Goal: Transaction & Acquisition: Purchase product/service

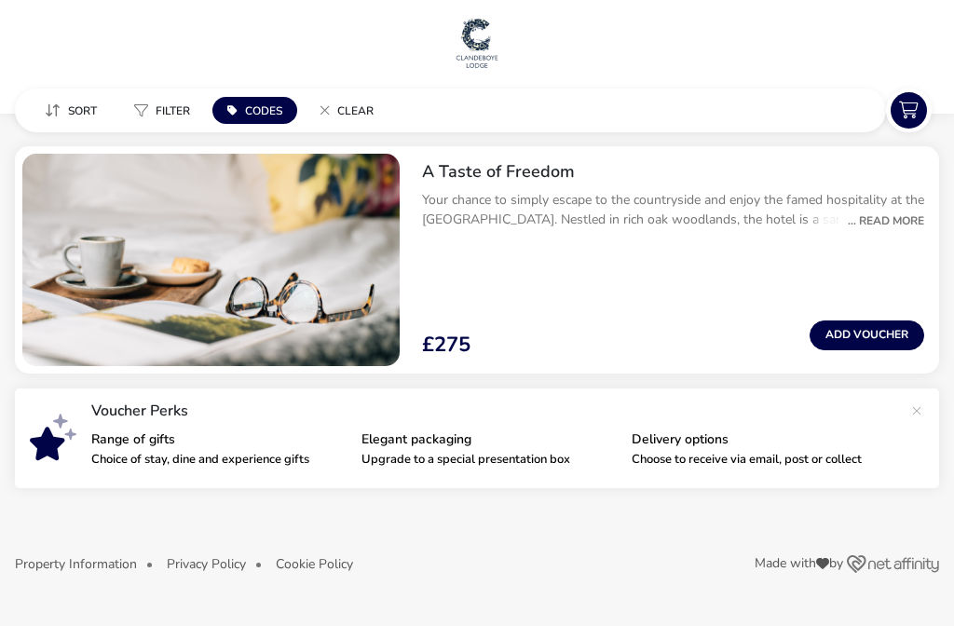
click at [883, 326] on button "Add Voucher" at bounding box center [867, 335] width 115 height 30
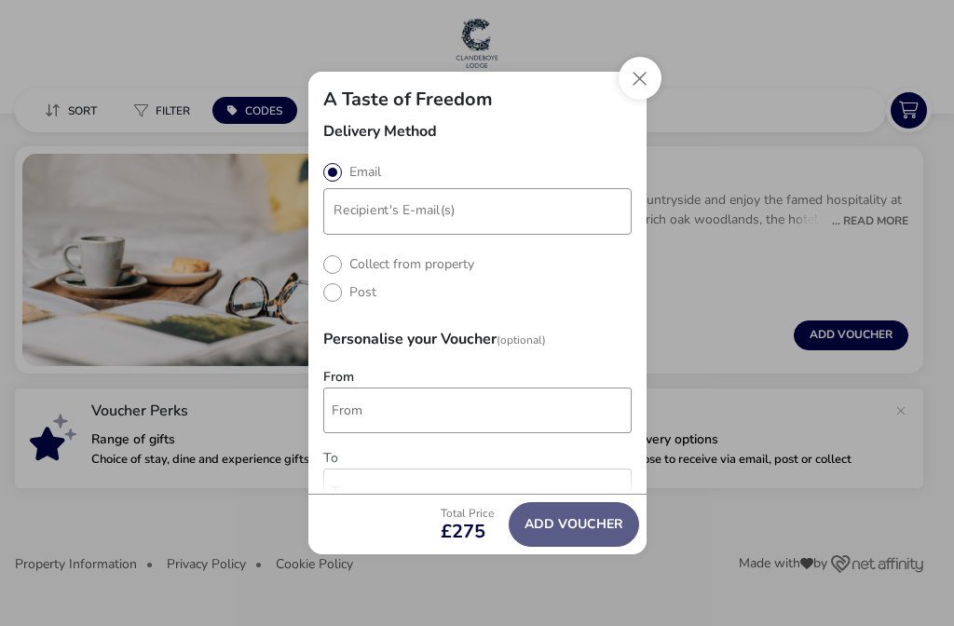
click at [336, 299] on label "Post" at bounding box center [349, 292] width 53 height 18
radio input "true"
radio input "false"
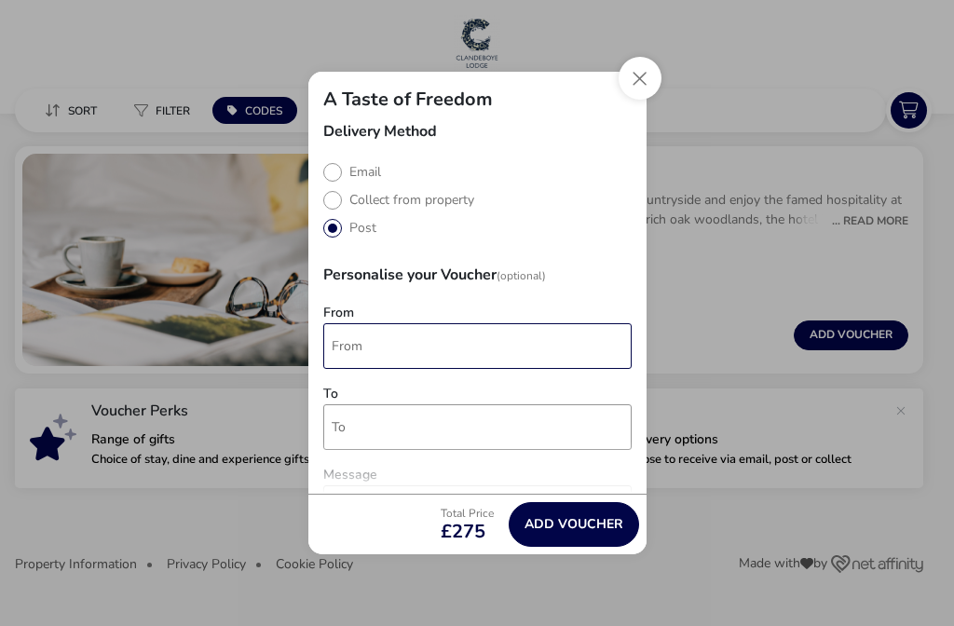
click at [373, 347] on input "From" at bounding box center [477, 346] width 308 height 46
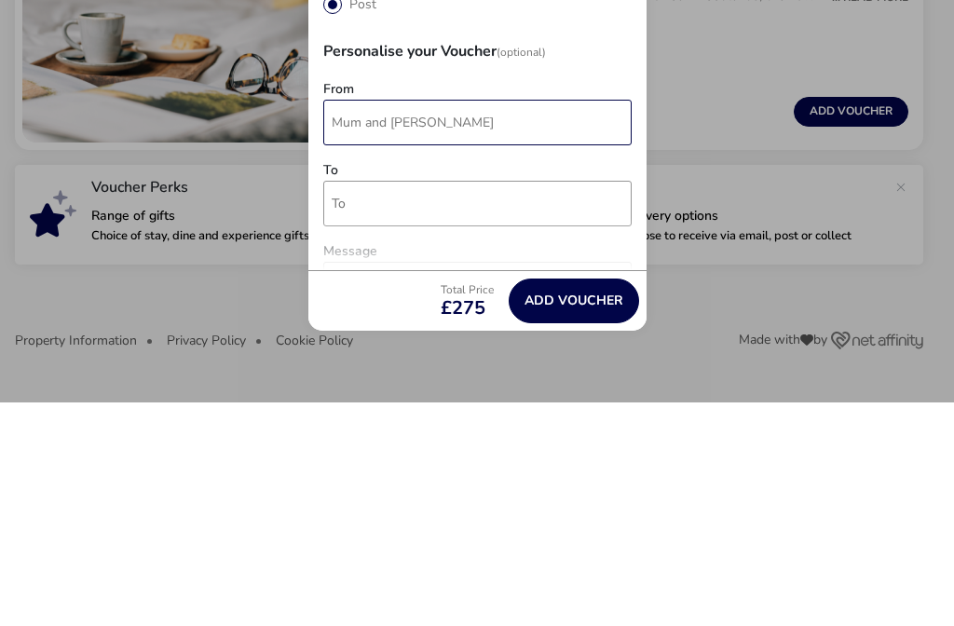
type input "Mum and Bobby"
click at [367, 404] on input "To" at bounding box center [477, 427] width 308 height 46
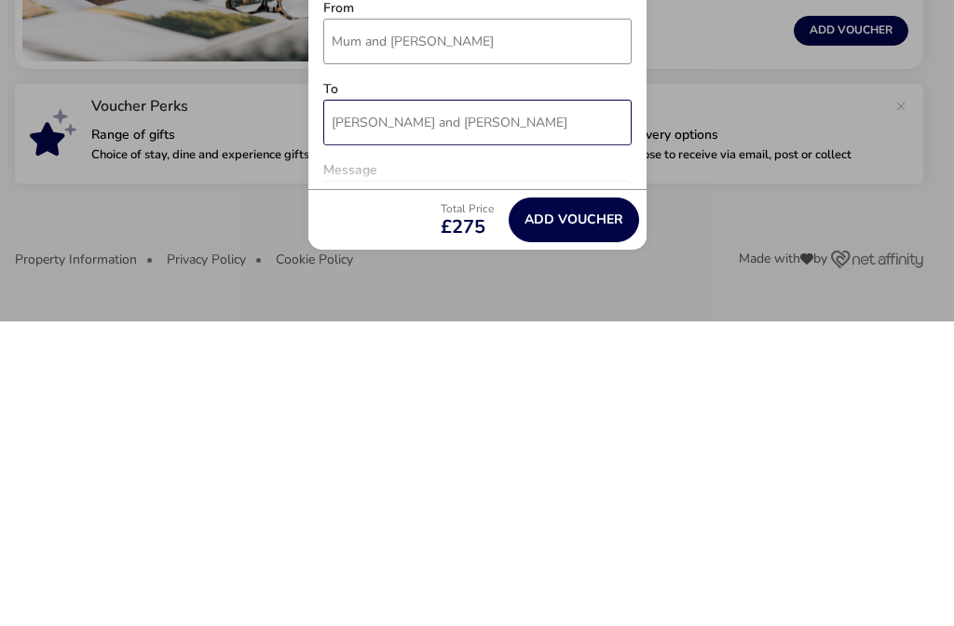
type input "Nicki and David"
click at [350, 469] on label "Message" at bounding box center [350, 475] width 54 height 13
click at [350, 485] on textarea "Message" at bounding box center [477, 571] width 308 height 172
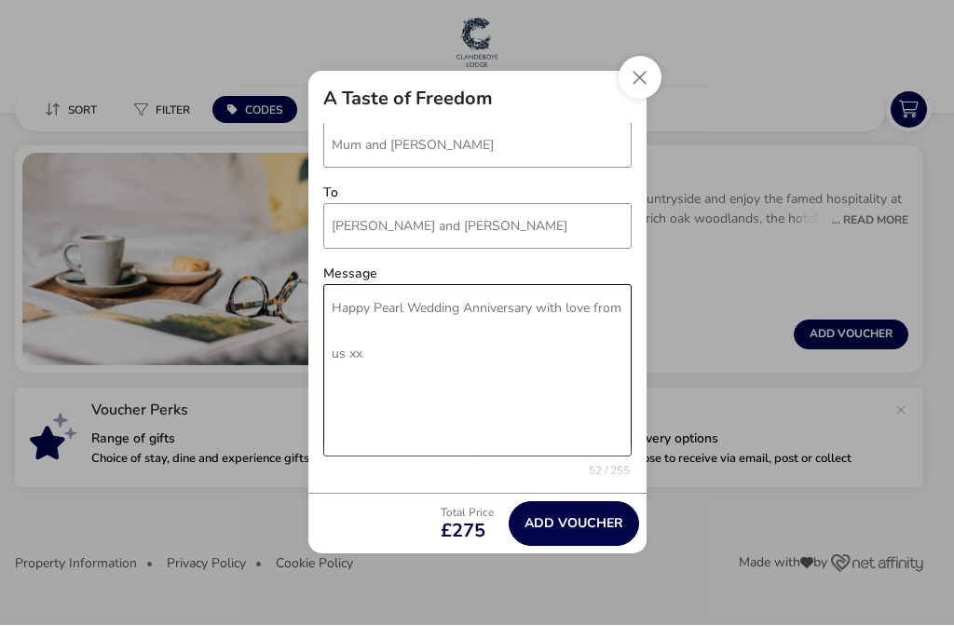
type textarea "Happy Pearl Wedding Anniversary with love from us xx"
click at [586, 524] on span "Add Voucher" at bounding box center [573, 524] width 99 height 14
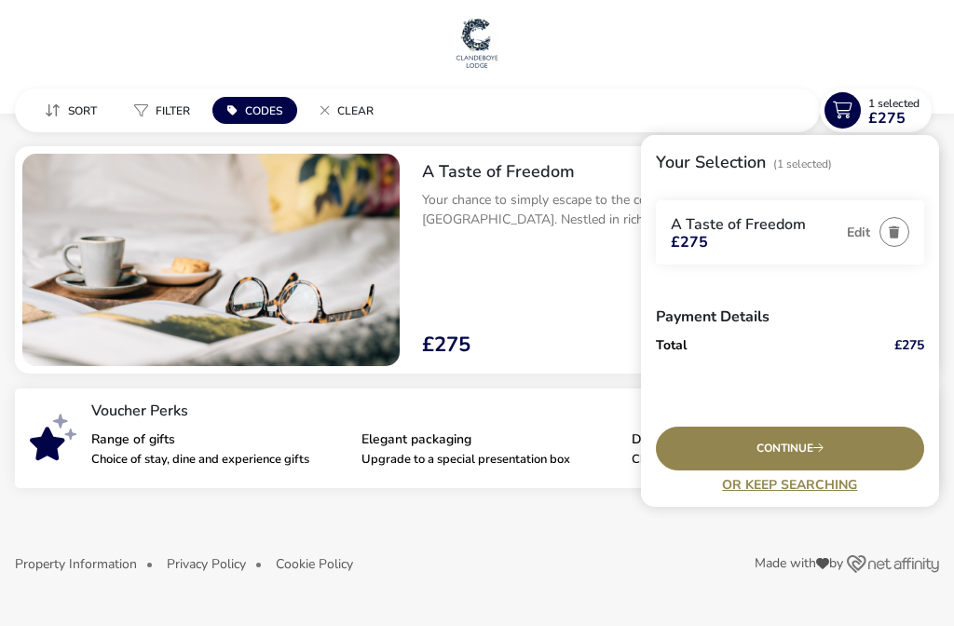
click at [882, 442] on div "Continue" at bounding box center [790, 449] width 268 height 44
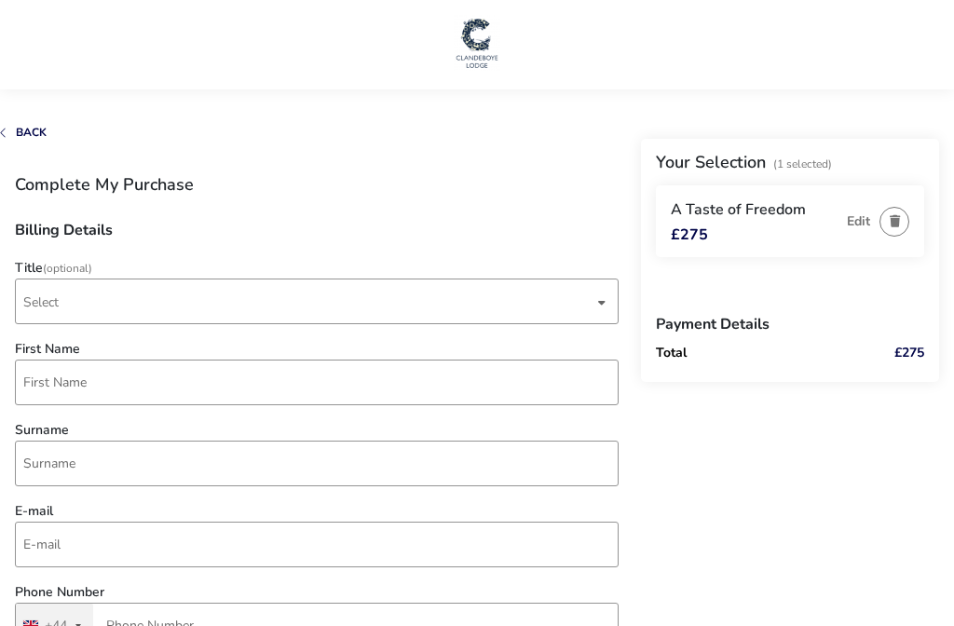
click at [49, 305] on span "Select" at bounding box center [40, 302] width 35 height 18
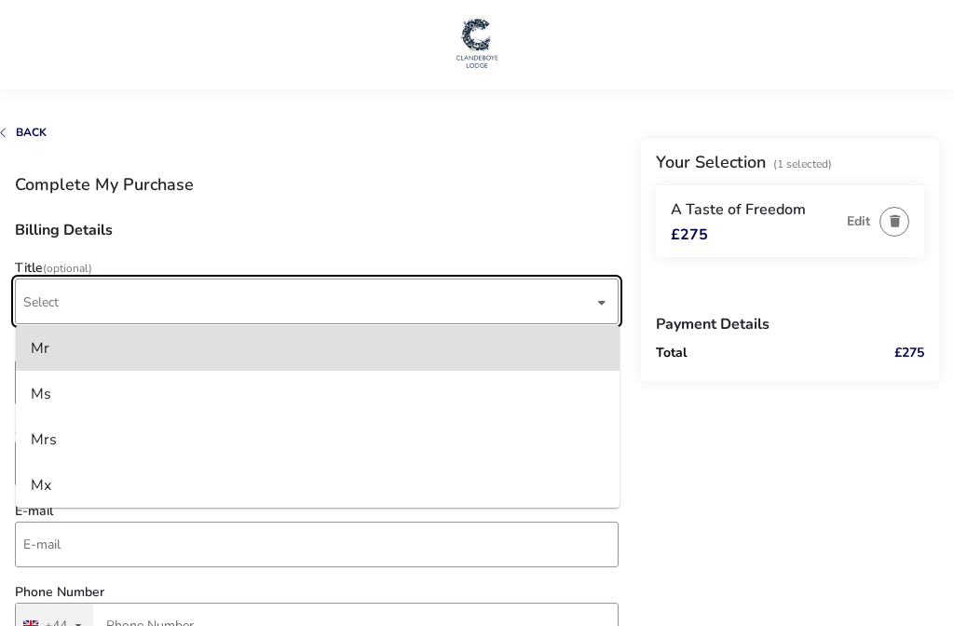
click at [47, 442] on div "Mrs" at bounding box center [44, 440] width 26 height 30
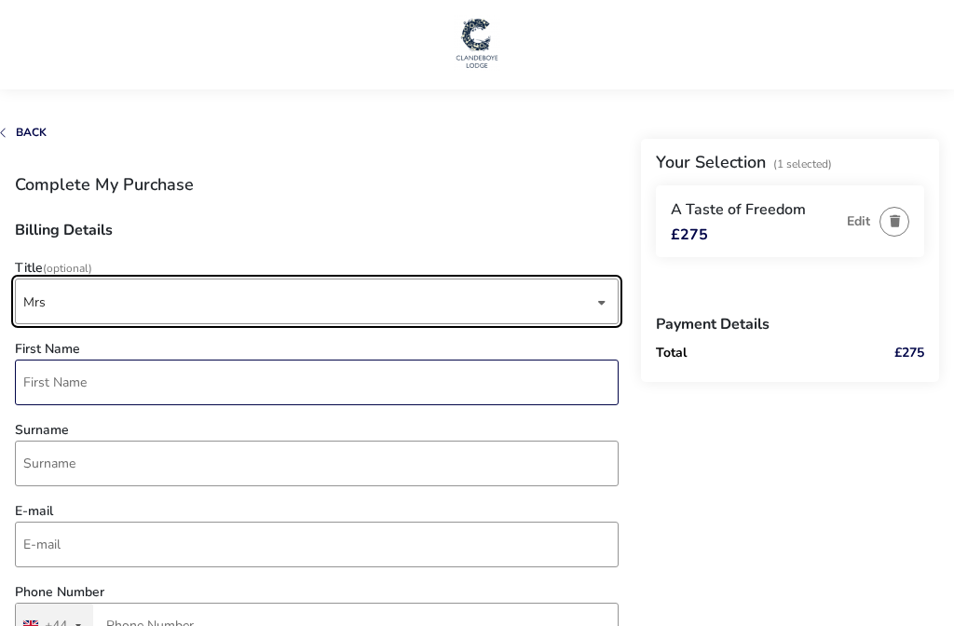
click at [41, 383] on input "First Name" at bounding box center [317, 383] width 604 height 46
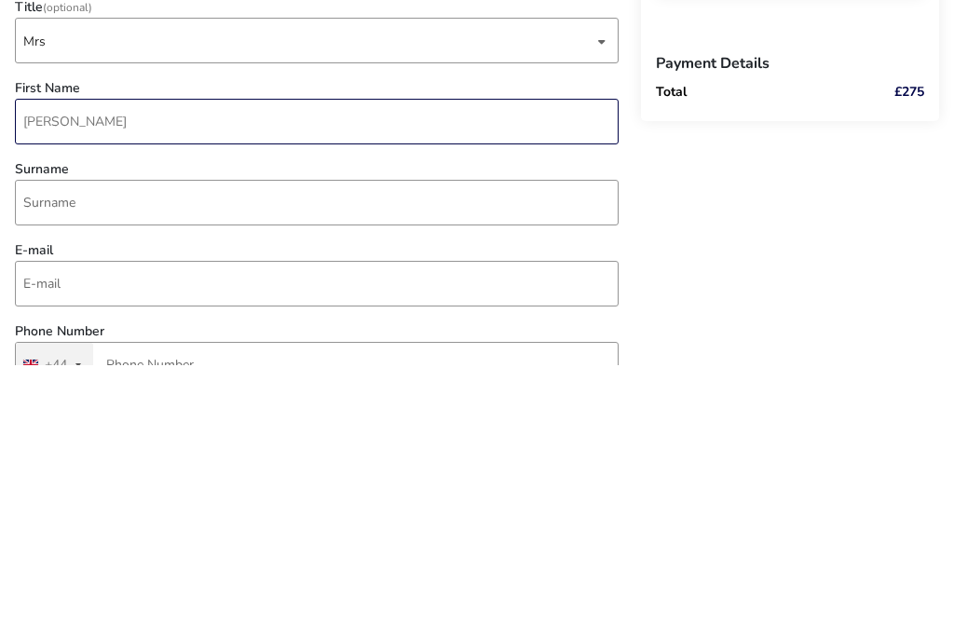
type input "Liz"
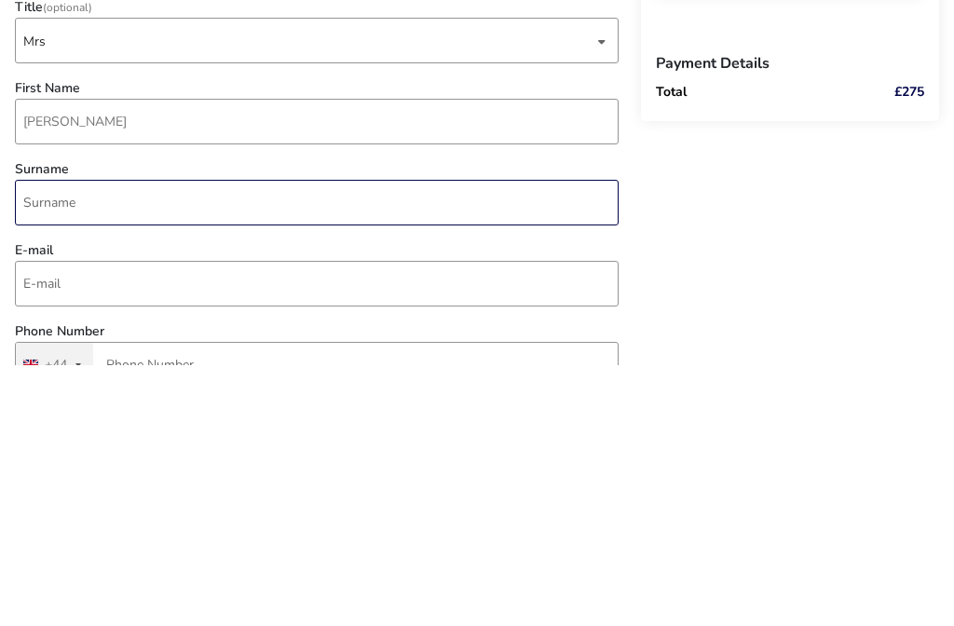
click at [50, 441] on input "Surname" at bounding box center [317, 464] width 604 height 46
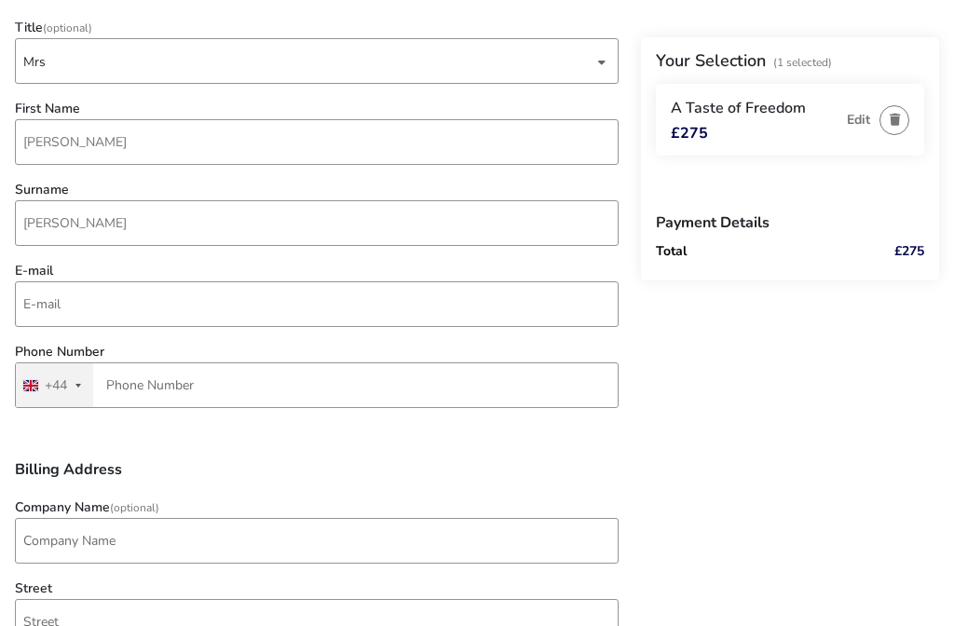
scroll to position [242, 0]
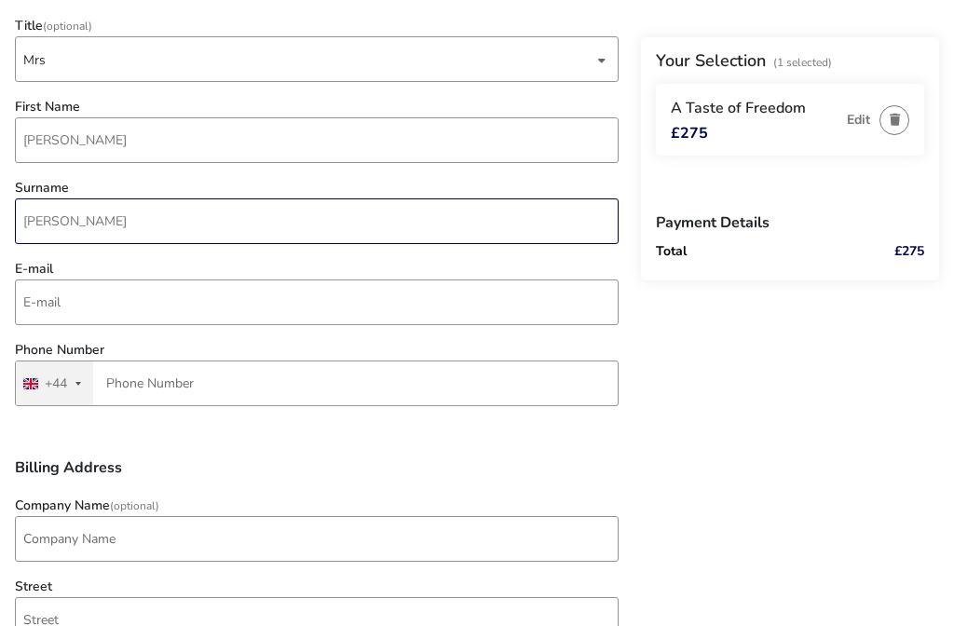
type input "Orr"
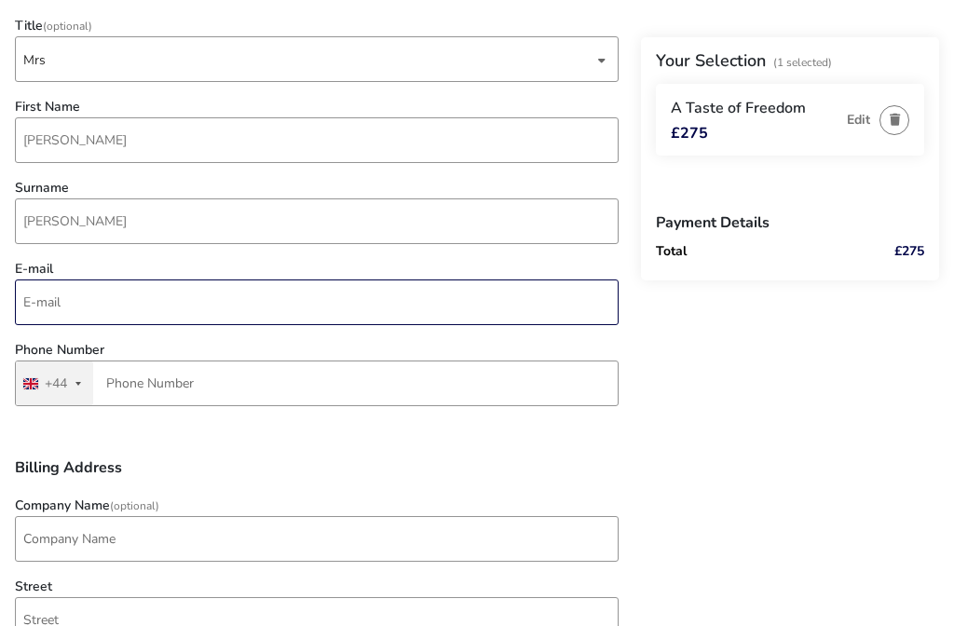
click at [34, 304] on input "E-mail" at bounding box center [317, 302] width 604 height 46
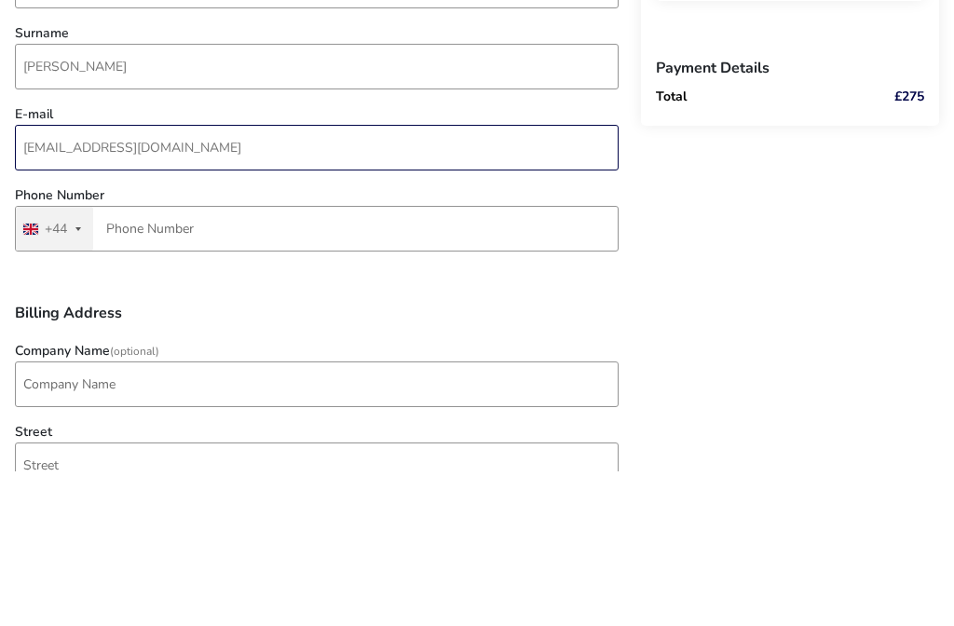
type input "liz.orr1@btinternet.com"
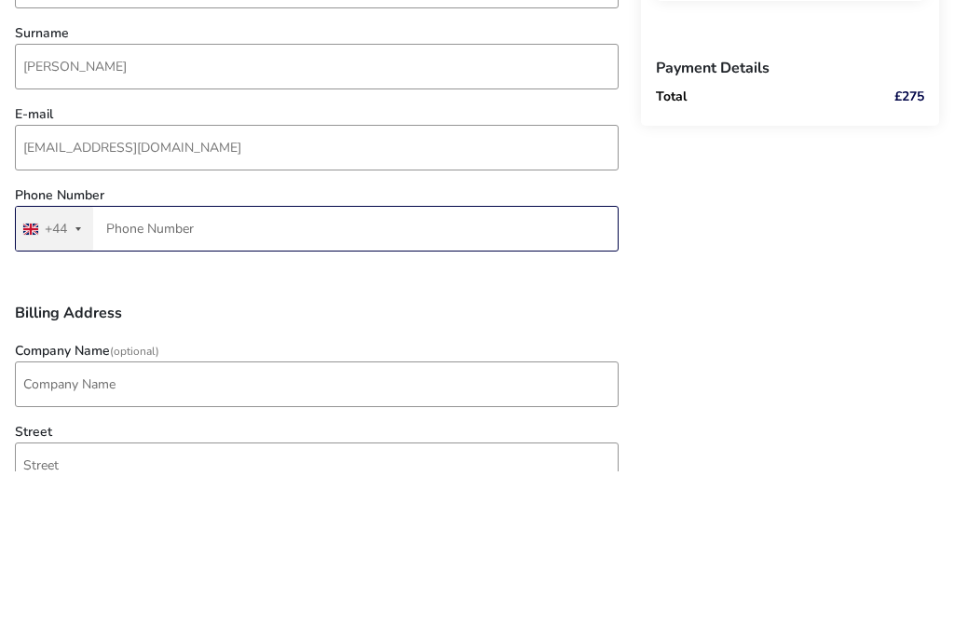
click at [169, 361] on input "Phone Number" at bounding box center [317, 384] width 604 height 46
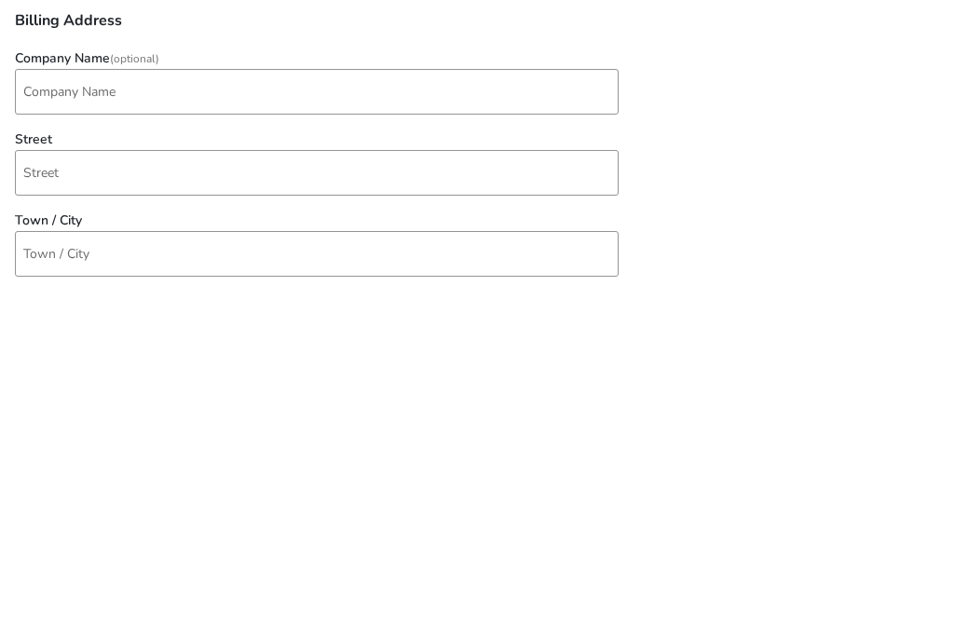
scroll to position [354, 0]
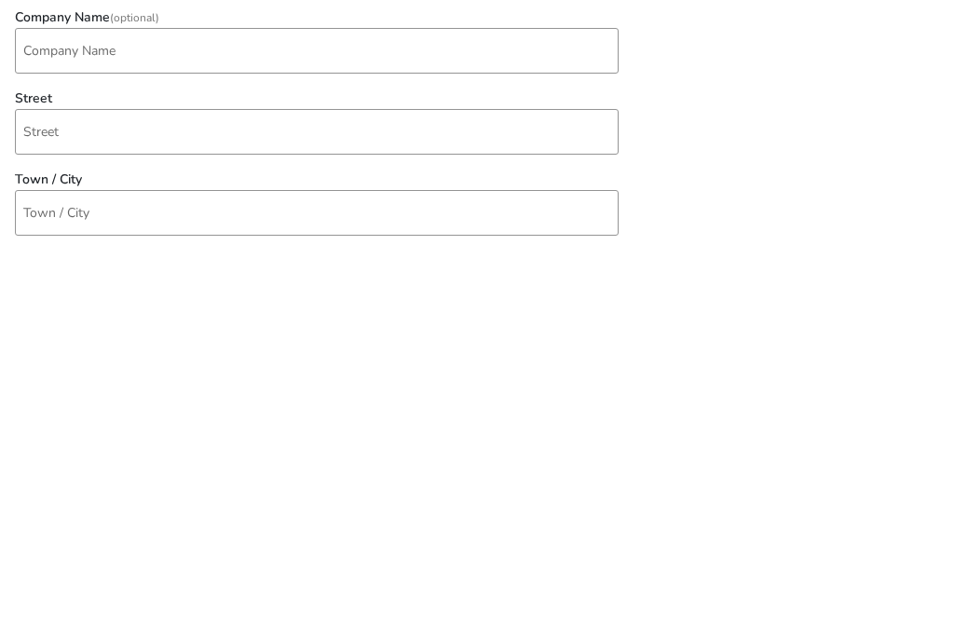
type input "7759 451242"
click at [46, 485] on input "Street" at bounding box center [317, 508] width 604 height 46
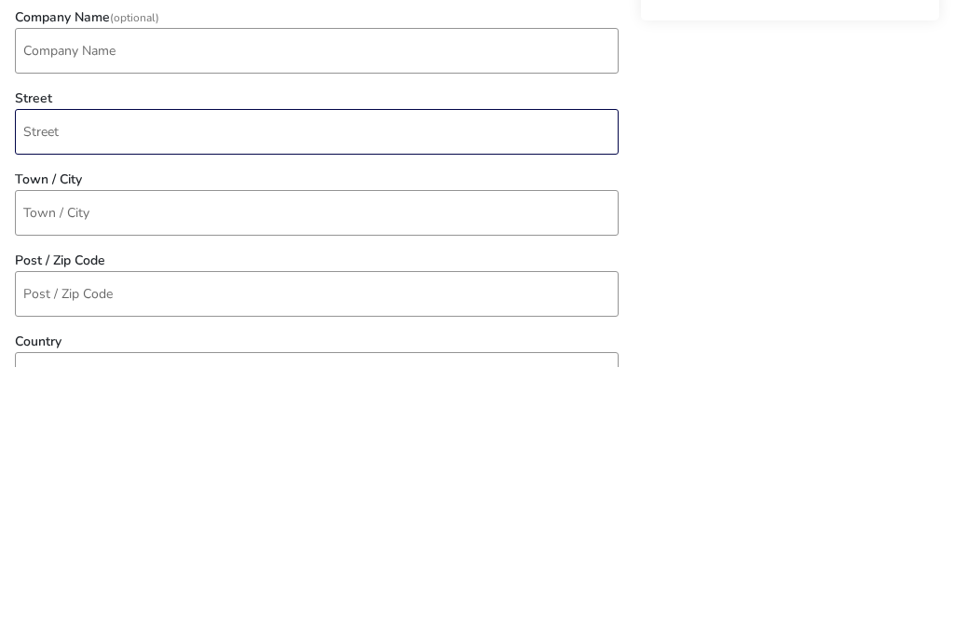
scroll to position [474, 0]
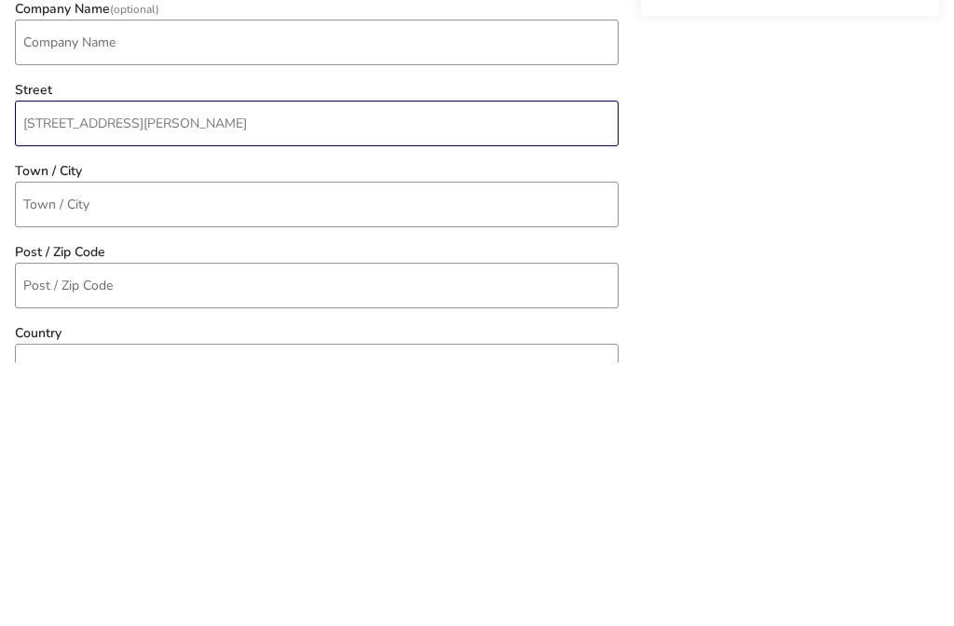
type input "45 Godfrey Avenue"
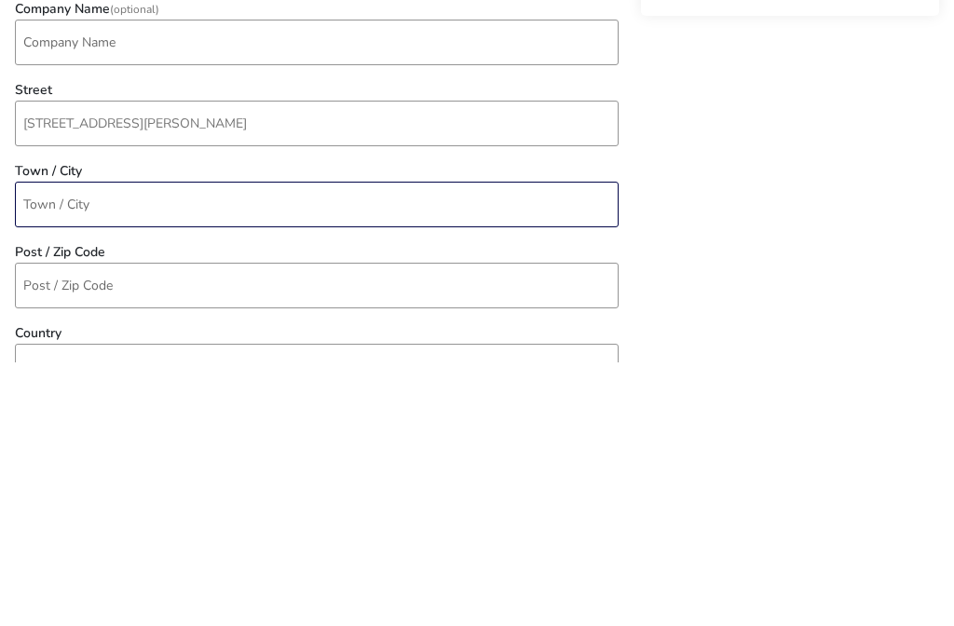
click at [42, 446] on input "Town / City" at bounding box center [317, 469] width 604 height 46
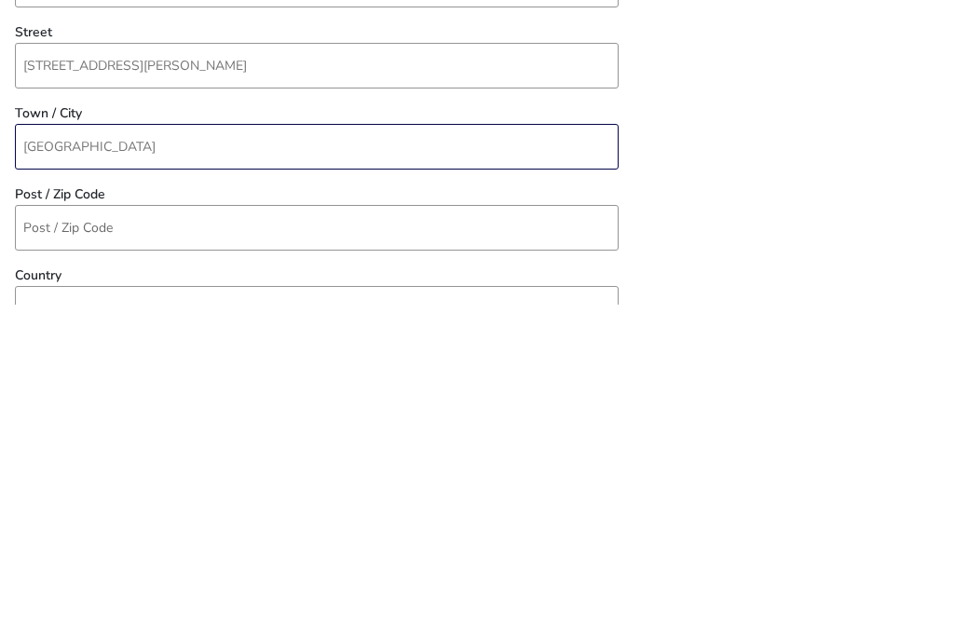
type input "Bangor"
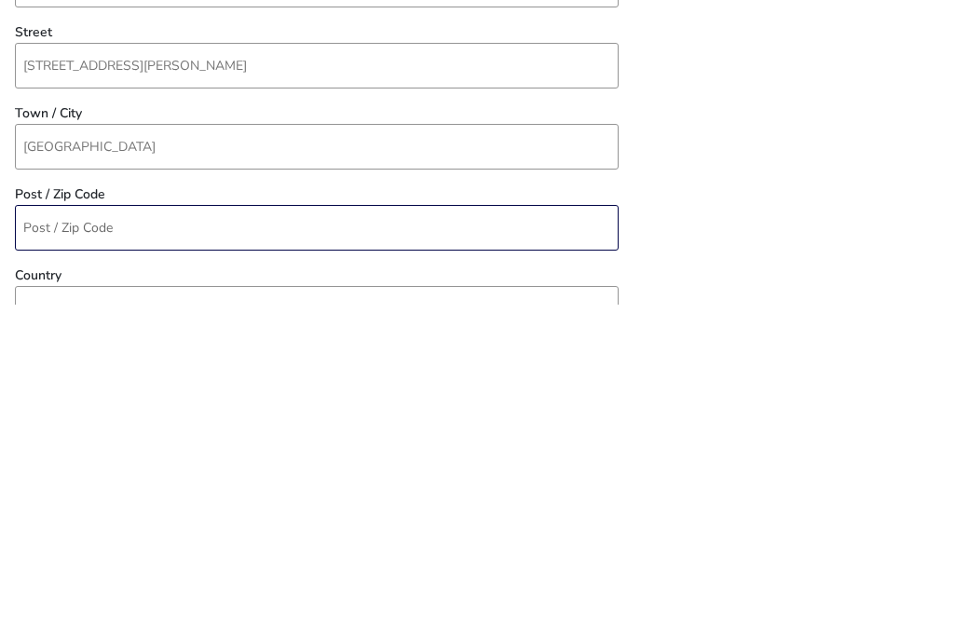
click at [49, 527] on input "Post / Zip Code" at bounding box center [317, 550] width 604 height 46
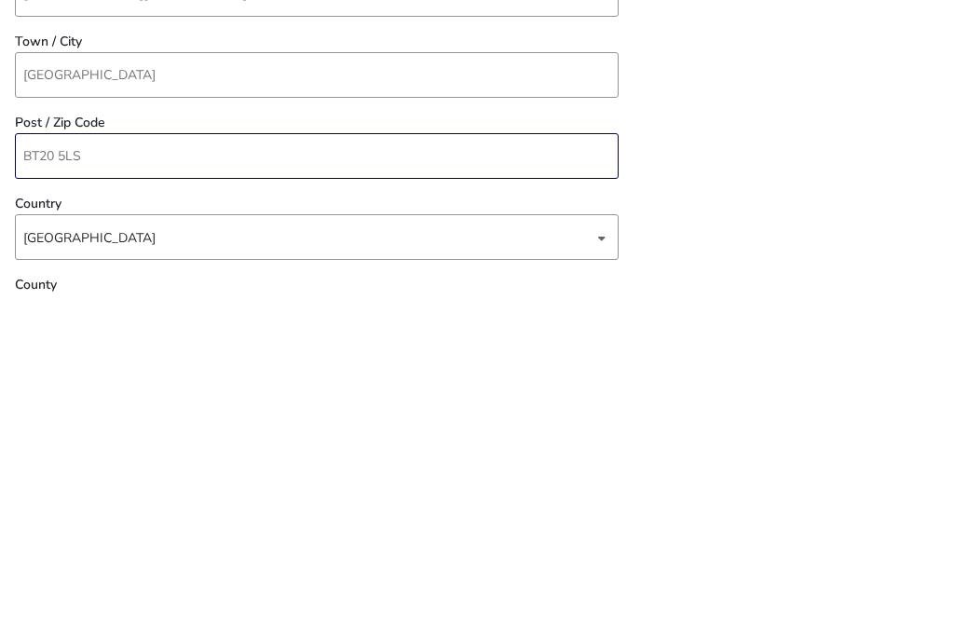
scroll to position [576, 0]
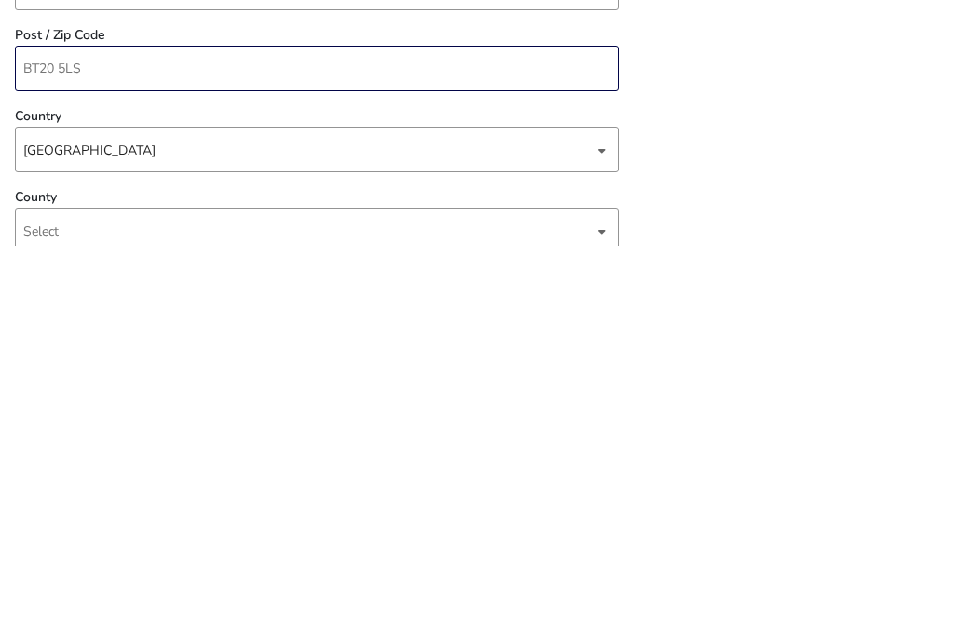
click at [598, 593] on div "dropdown trigger" at bounding box center [601, 611] width 9 height 36
type input "BT20 5LS"
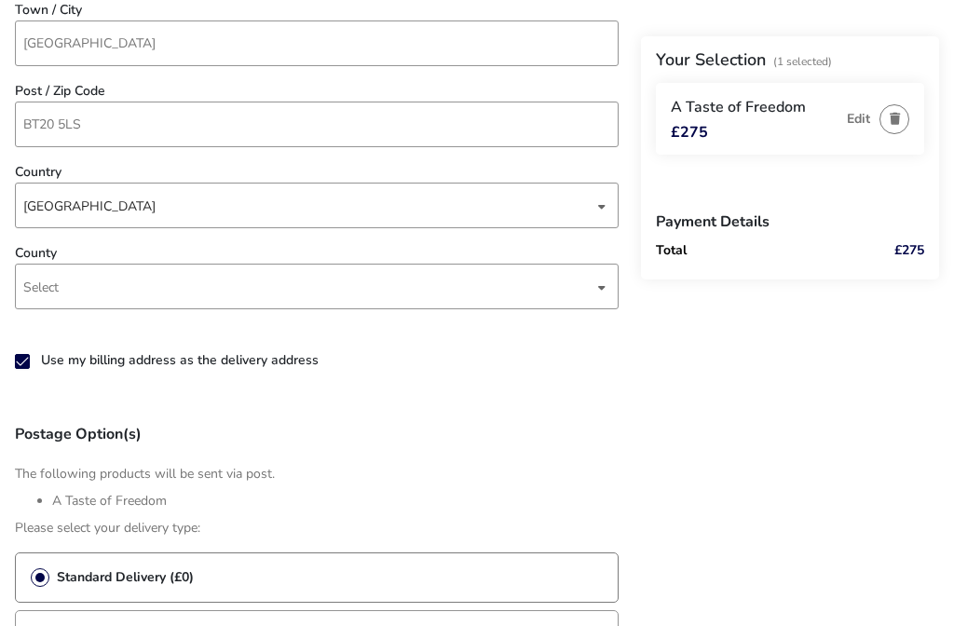
scroll to position [898, 0]
click at [41, 297] on span "Select" at bounding box center [40, 289] width 35 height 18
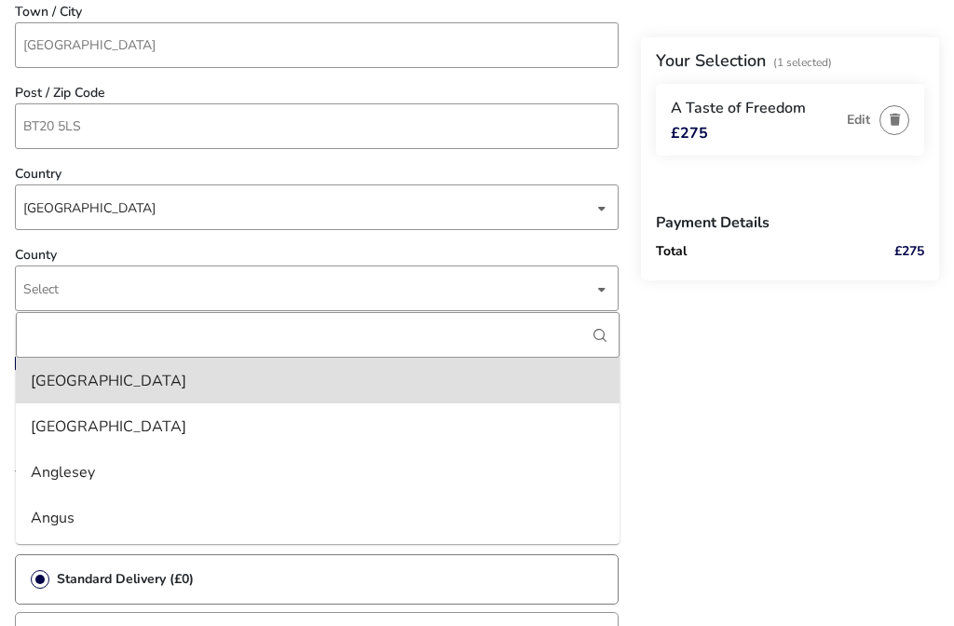
click at [35, 280] on span "Select" at bounding box center [40, 289] width 35 height 18
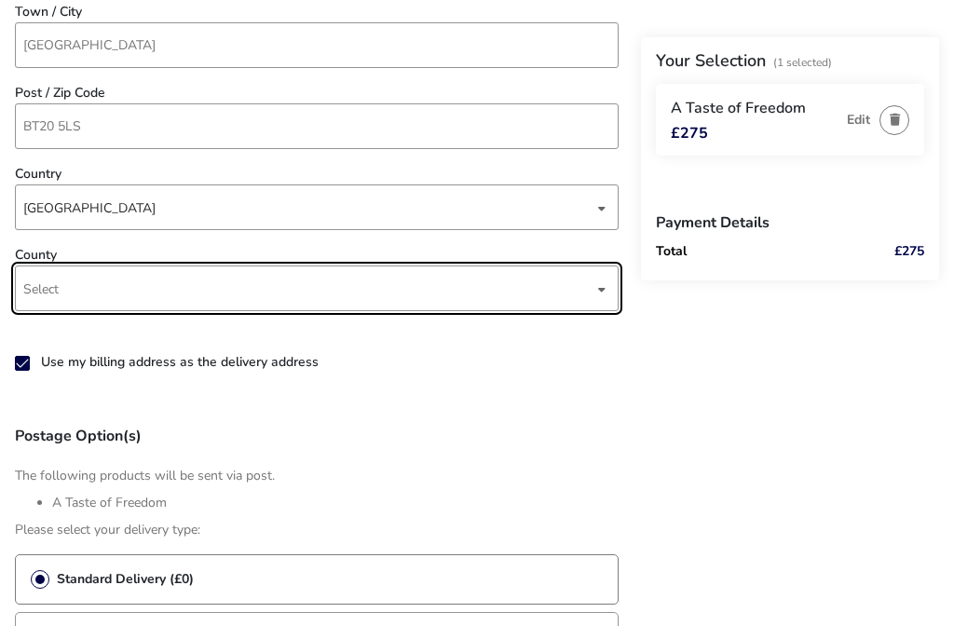
scroll to position [1006, 0]
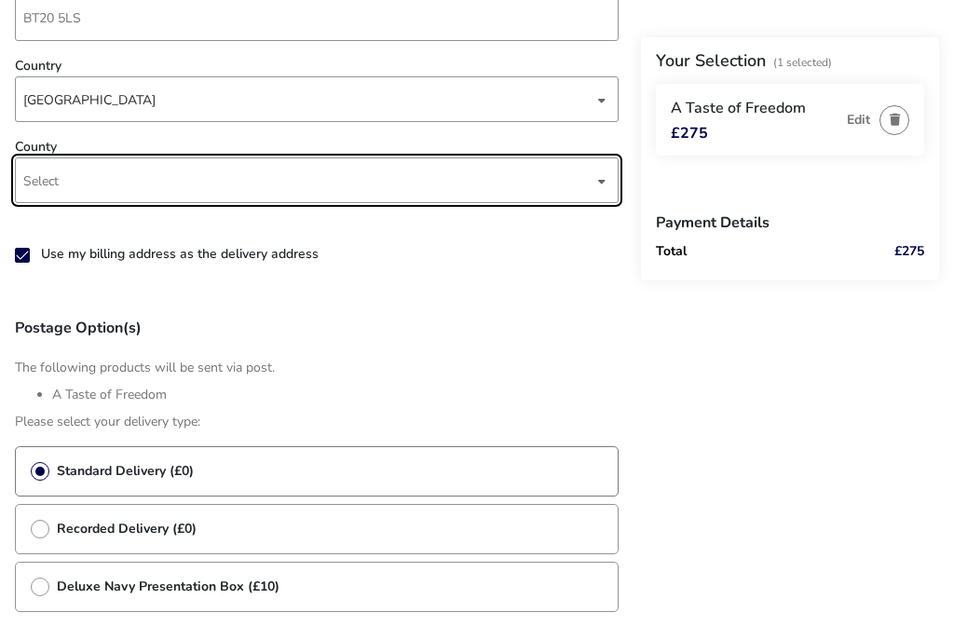
click at [590, 170] on span "Select" at bounding box center [308, 180] width 570 height 44
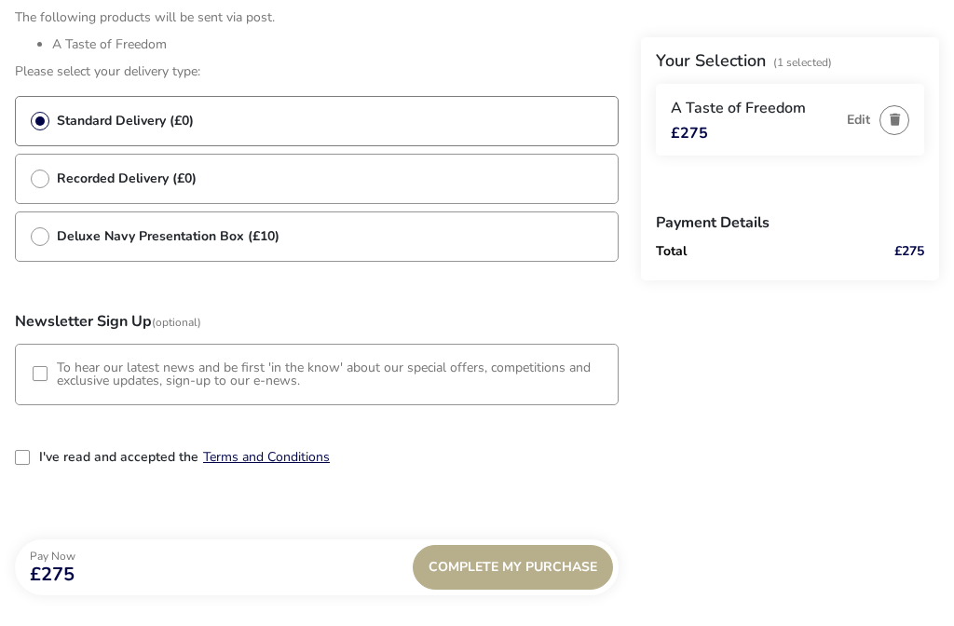
scroll to position [1361, 0]
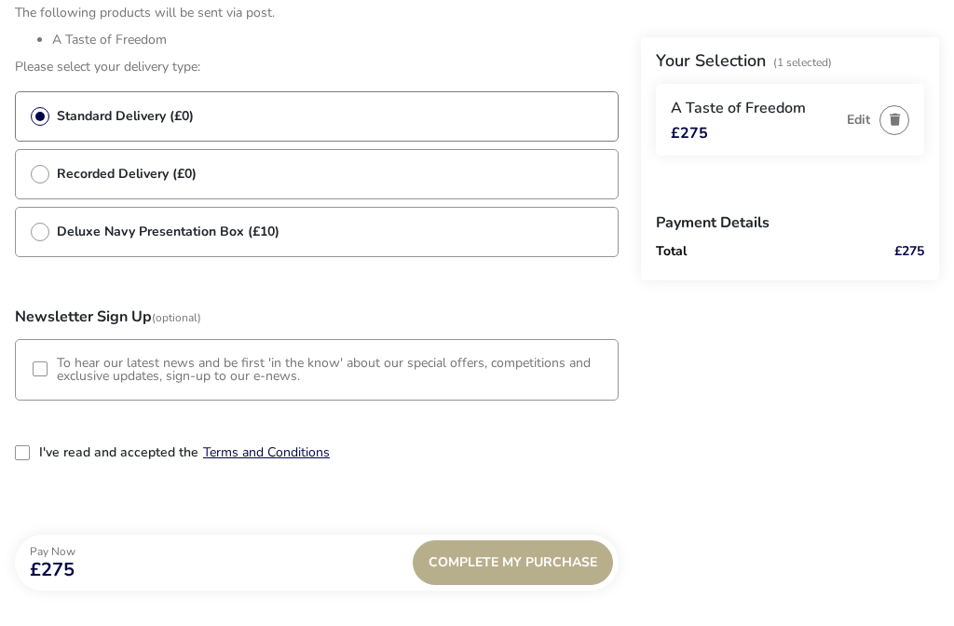
click at [27, 456] on div "3-term_condi" at bounding box center [22, 452] width 15 height 15
click at [566, 565] on span "Complete My Purchase" at bounding box center [513, 562] width 169 height 14
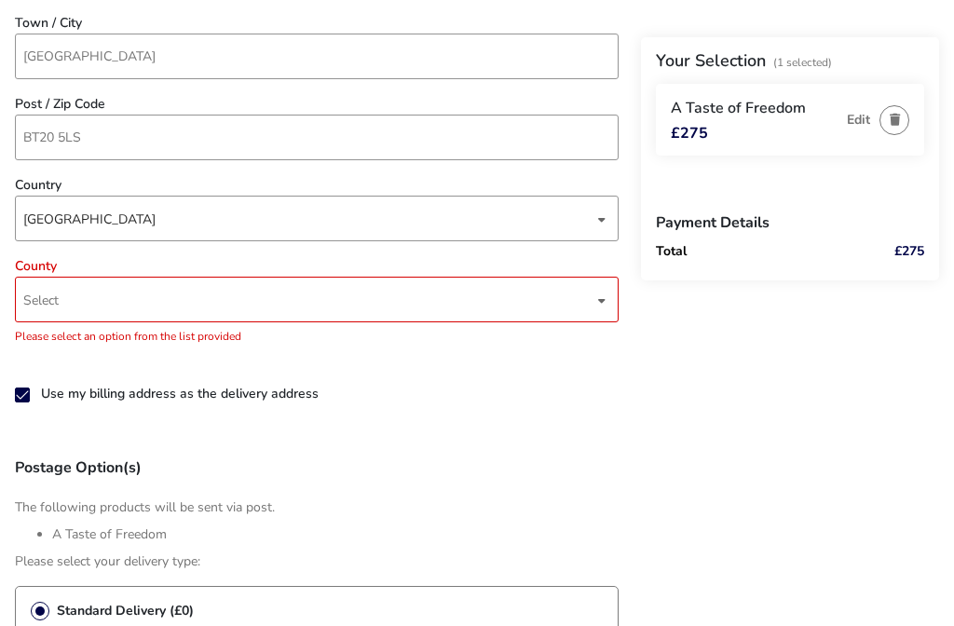
scroll to position [850, 0]
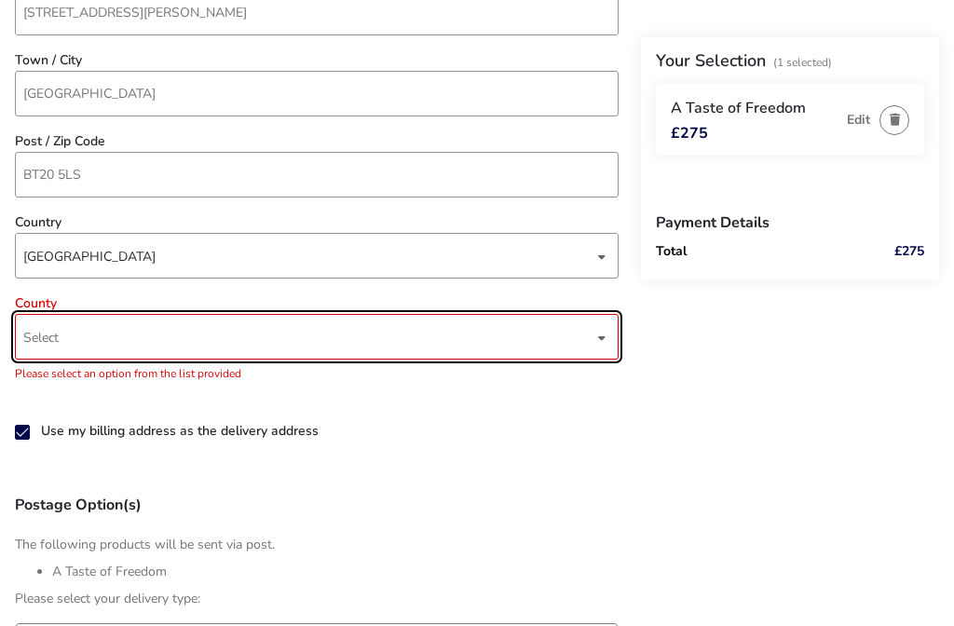
click at [591, 333] on span "Select" at bounding box center [308, 337] width 570 height 44
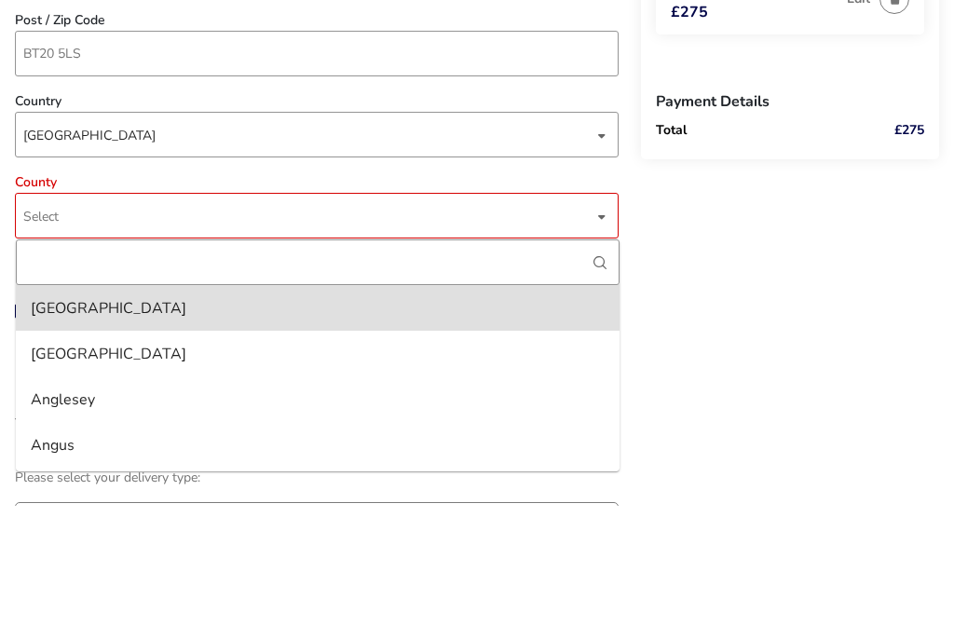
scroll to position [971, 0]
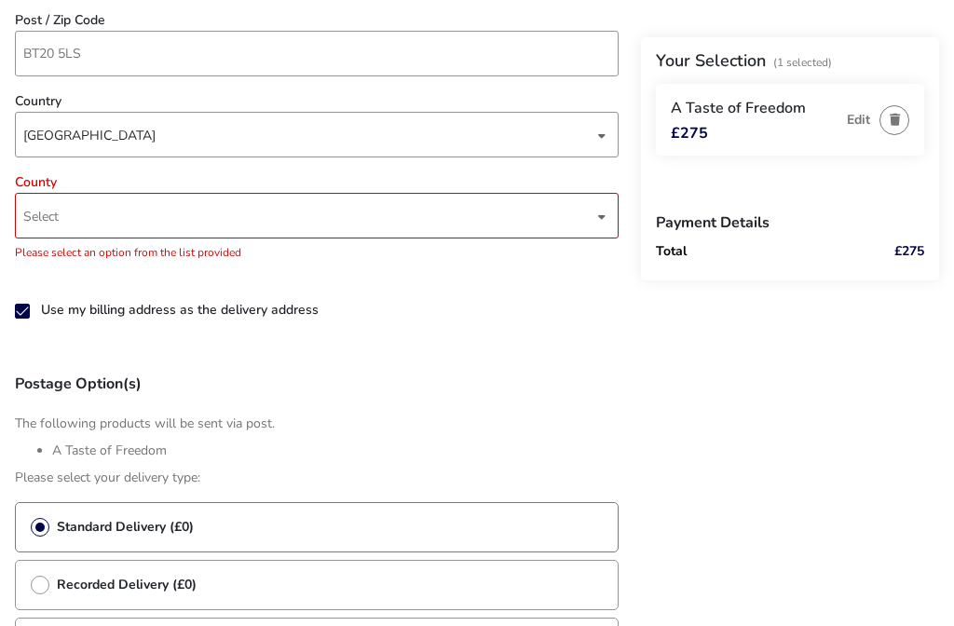
click at [597, 213] on div "dropdown trigger" at bounding box center [601, 216] width 9 height 36
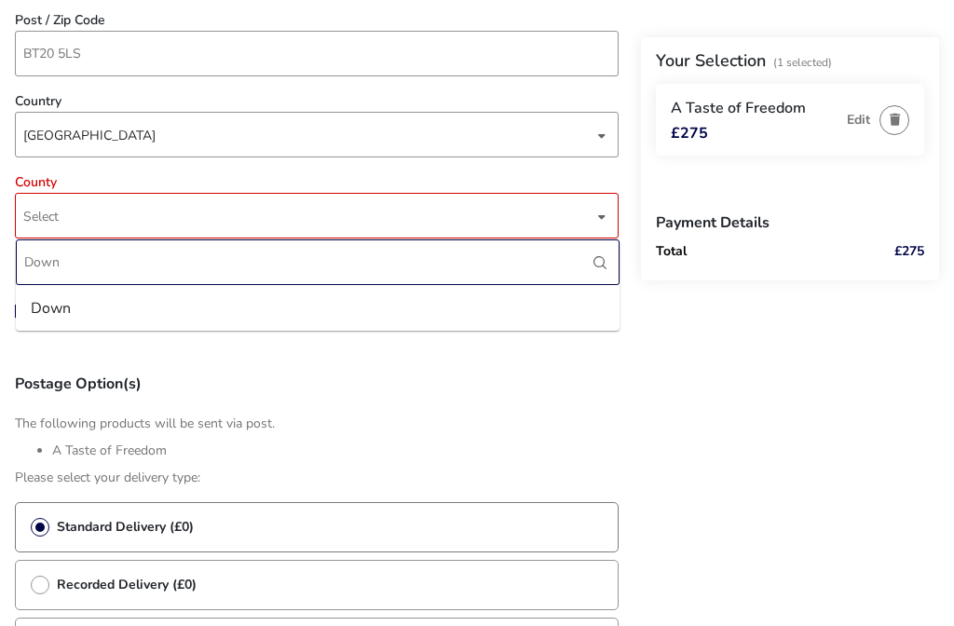
type input "Down"
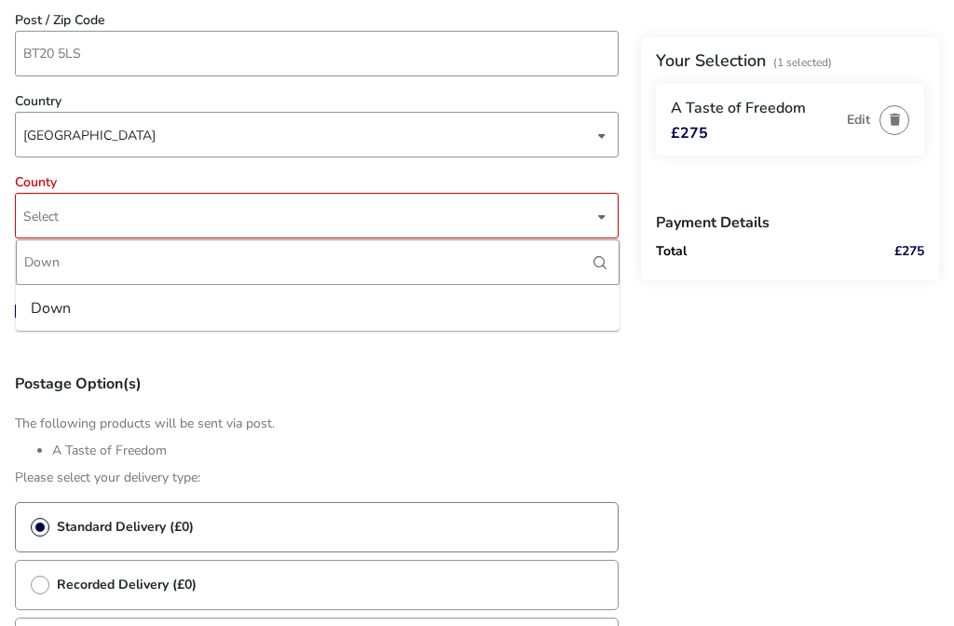
click at [88, 307] on li "Down" at bounding box center [318, 308] width 604 height 46
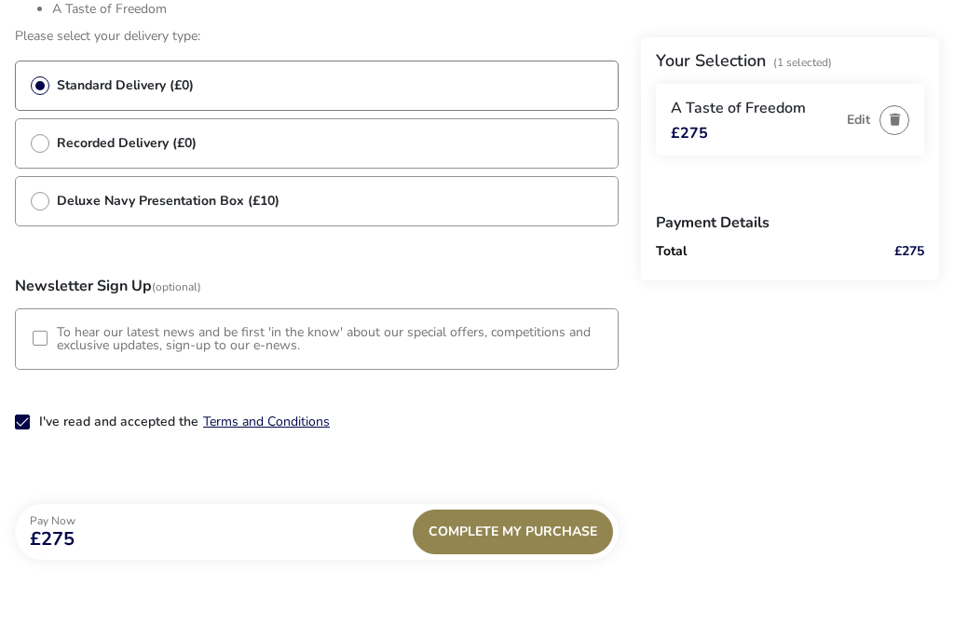
scroll to position [1397, 0]
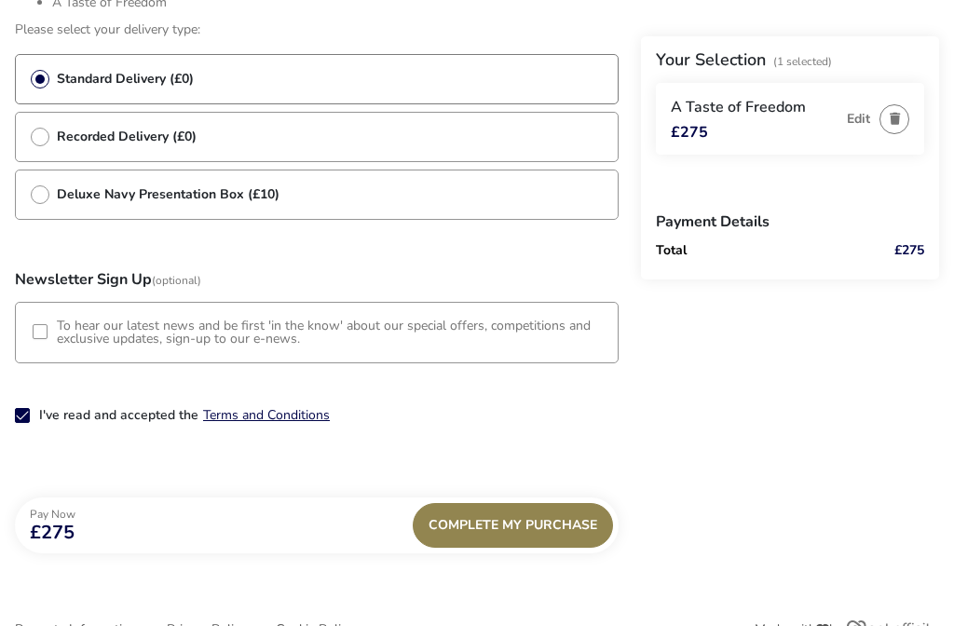
click at [534, 525] on span "Complete My Purchase" at bounding box center [513, 526] width 169 height 14
